Goal: Book appointment/travel/reservation

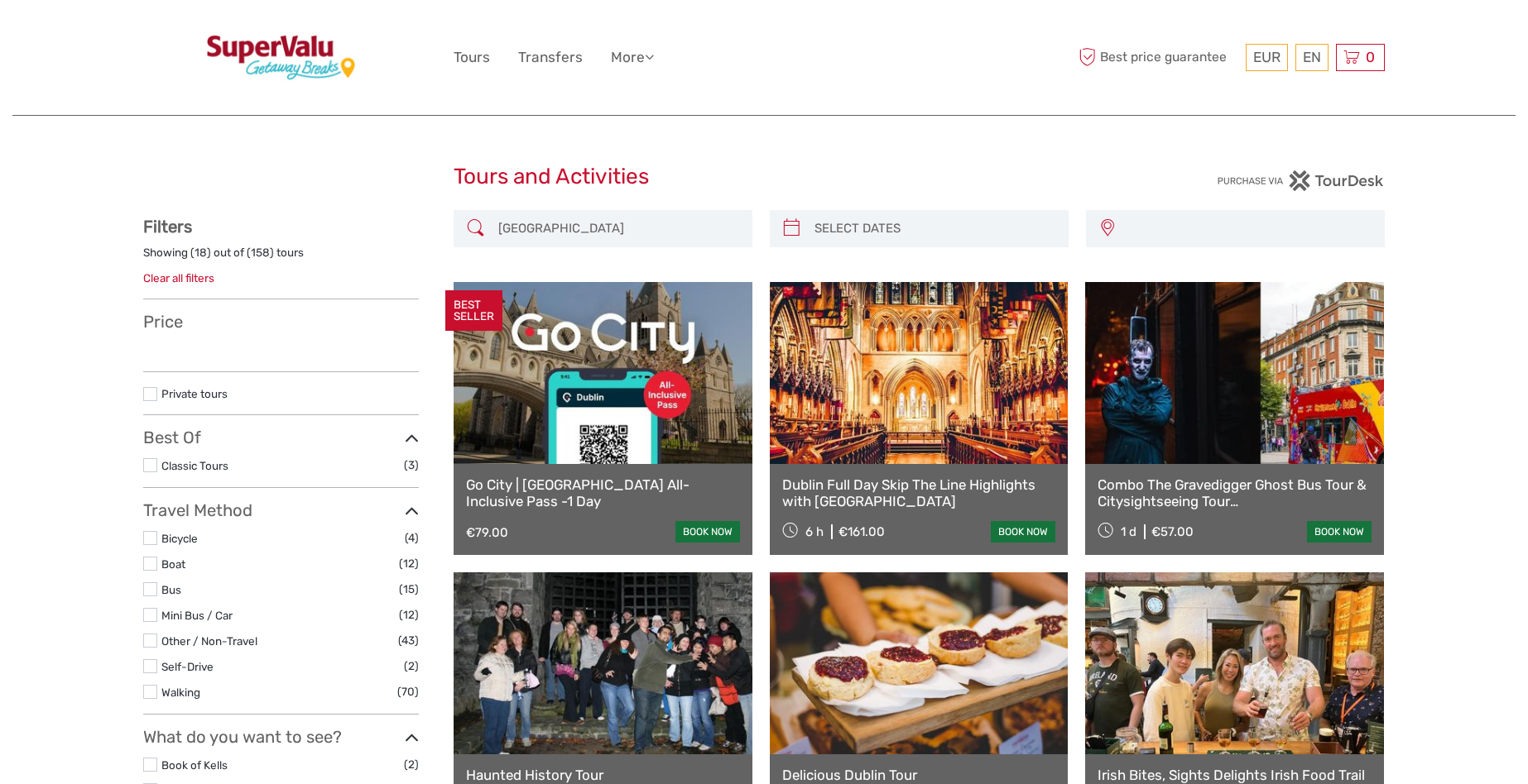
select select
type input "12/09/2025 - 14/09/2025"
select select
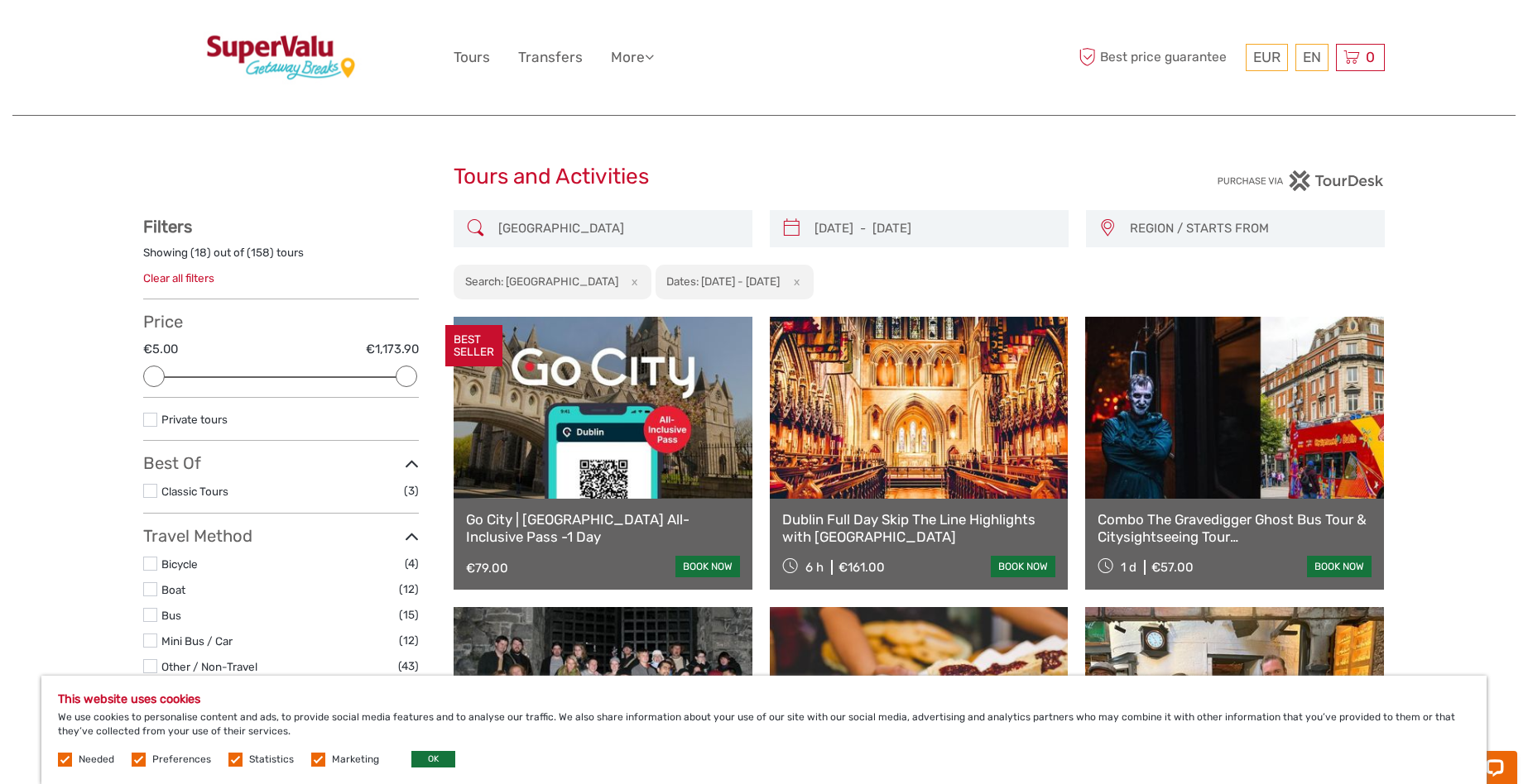
click at [284, 46] on img at bounding box center [281, 58] width 168 height 90
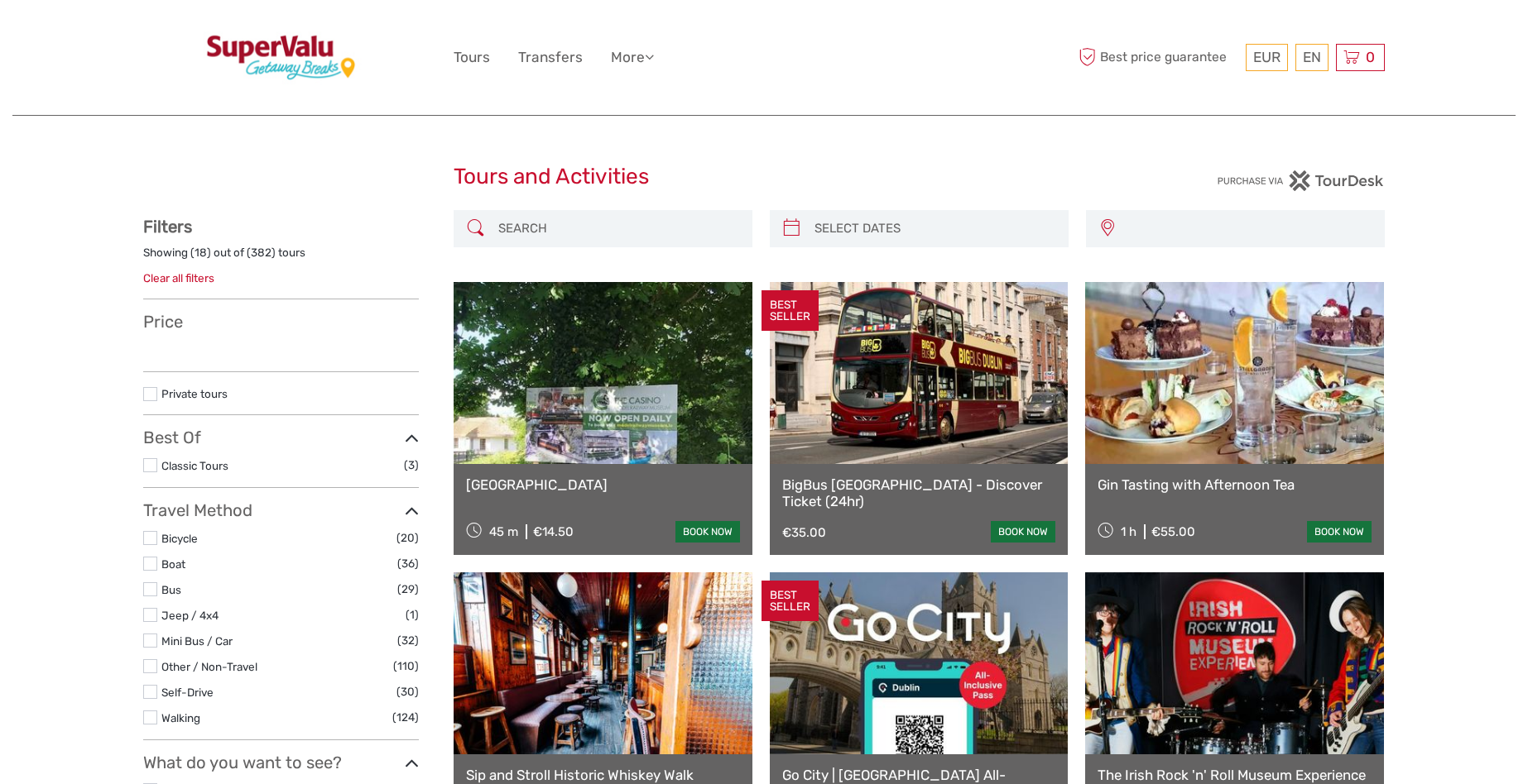
select select
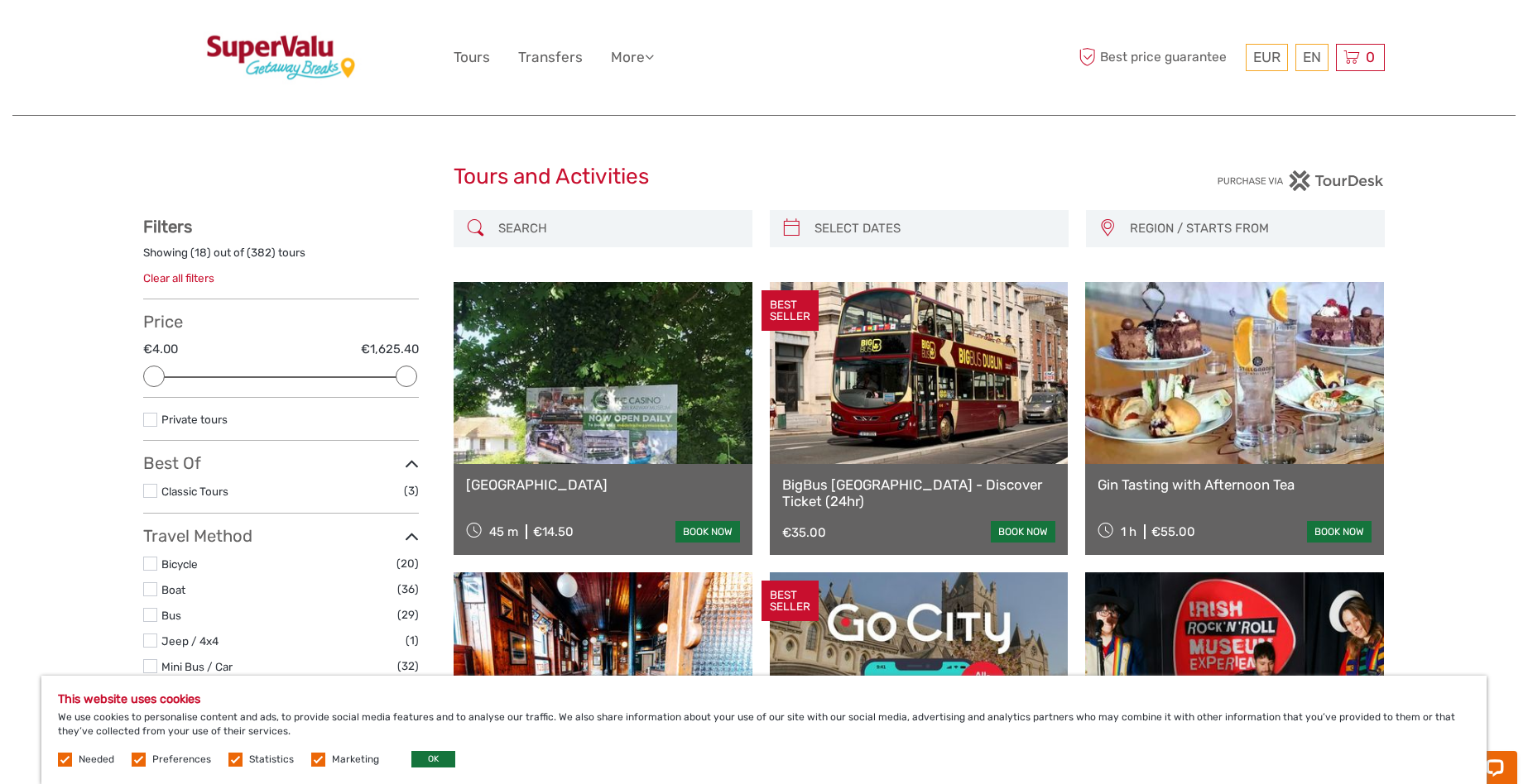
click at [293, 45] on img at bounding box center [281, 58] width 168 height 90
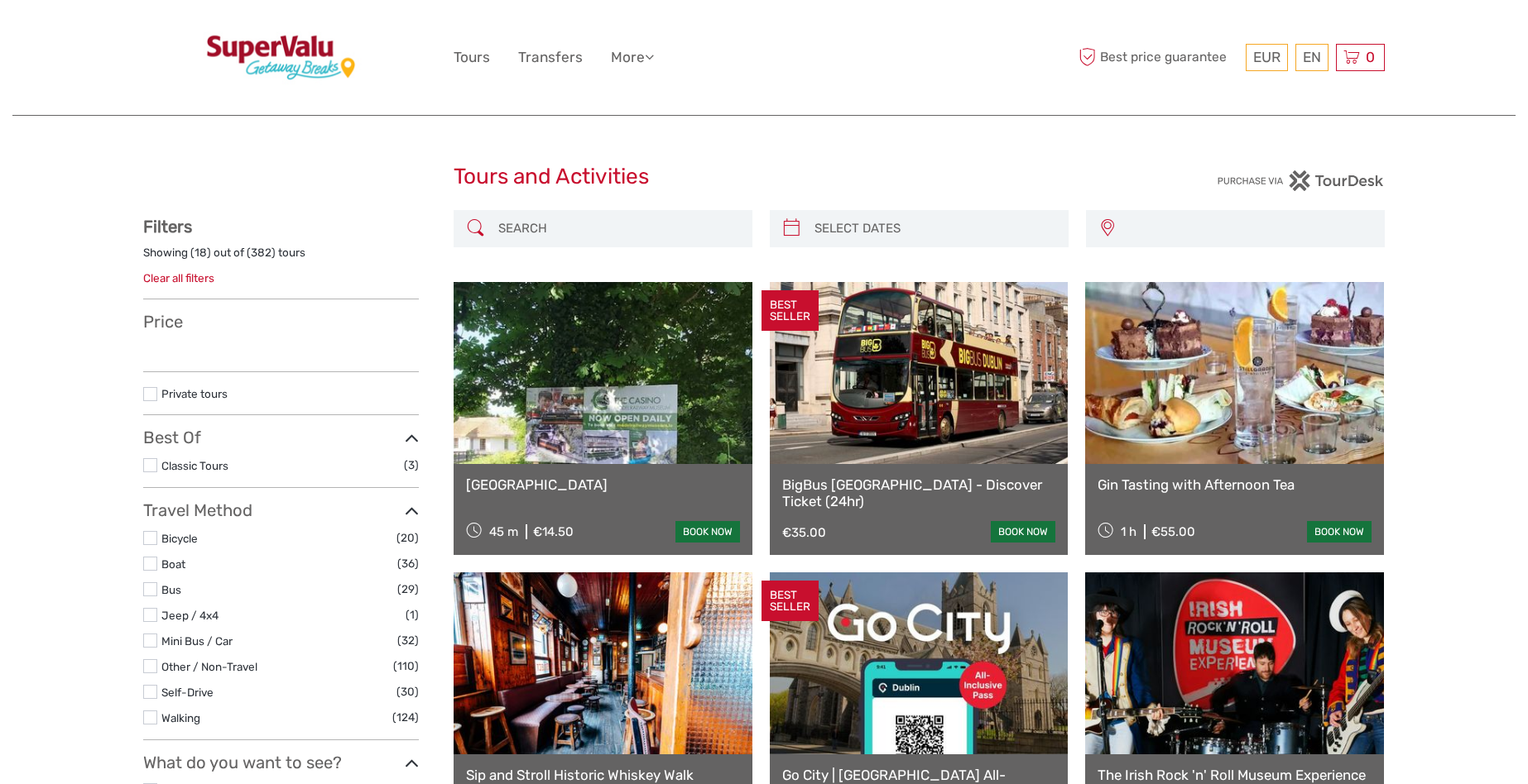
select select
